Goal: Information Seeking & Learning: Find specific page/section

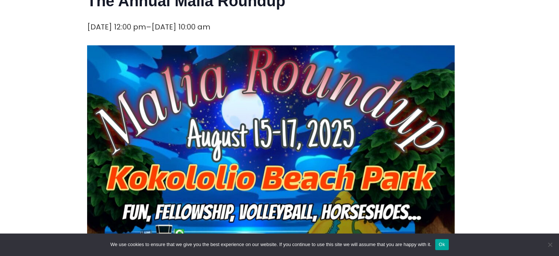
scroll to position [184, 0]
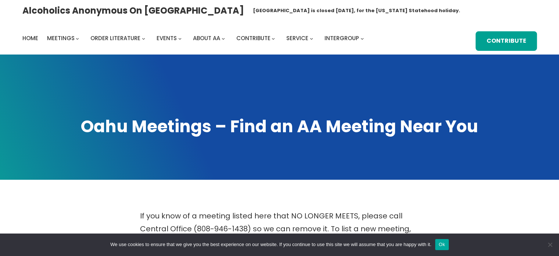
scroll to position [147, 0]
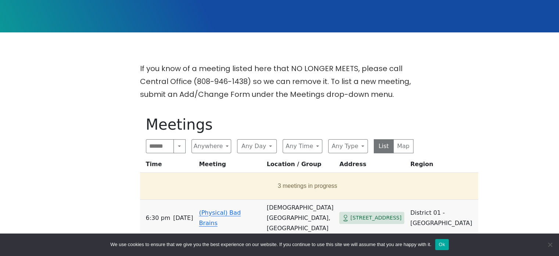
click at [445, 243] on button "Ok" at bounding box center [442, 244] width 14 height 11
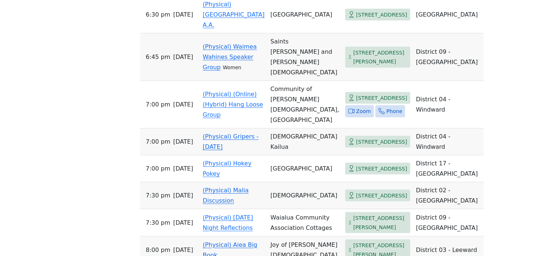
scroll to position [1545, 0]
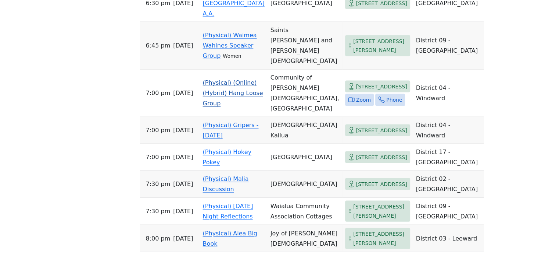
click at [224, 107] on link "(Physical) (Online) (Hybrid) Hang Loose Group" at bounding box center [233, 93] width 60 height 28
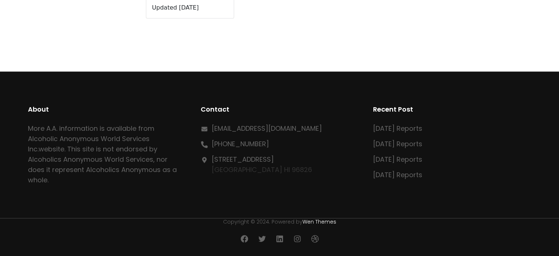
scroll to position [257, 0]
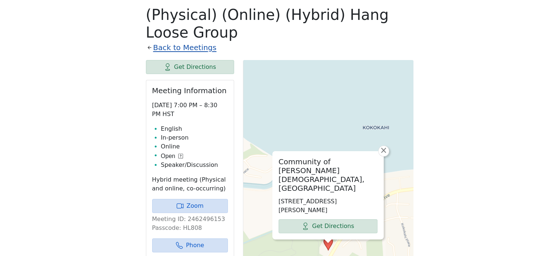
click at [157, 47] on link "Back to Meetings" at bounding box center [184, 47] width 63 height 13
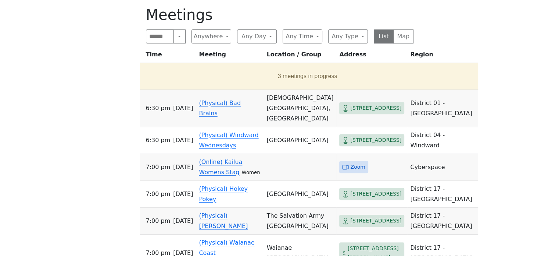
scroll to position [146, 0]
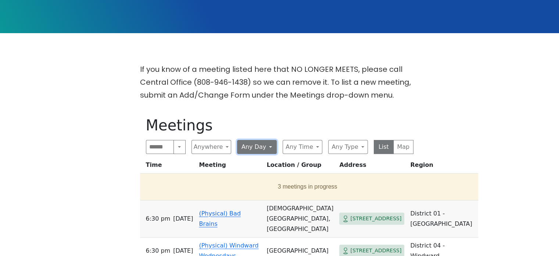
click at [249, 147] on button "Any Day" at bounding box center [257, 147] width 40 height 14
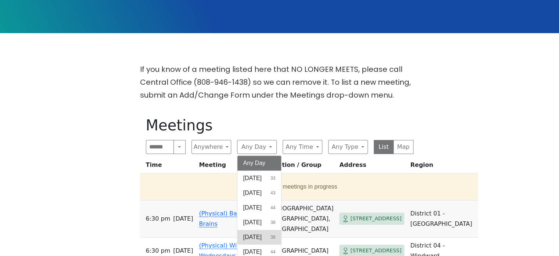
click at [261, 235] on span "[DATE]" at bounding box center [252, 236] width 18 height 9
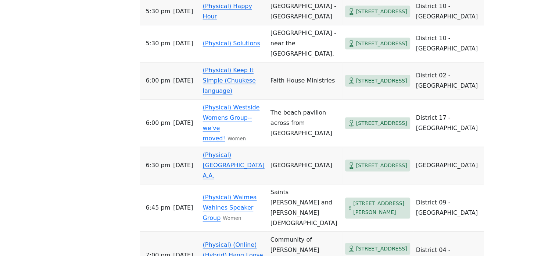
scroll to position [845, 0]
